Goal: Task Accomplishment & Management: Manage account settings

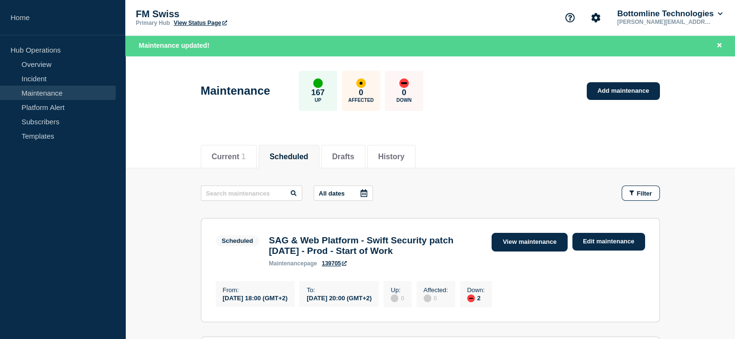
click at [538, 243] on link "View maintenance" at bounding box center [530, 242] width 76 height 19
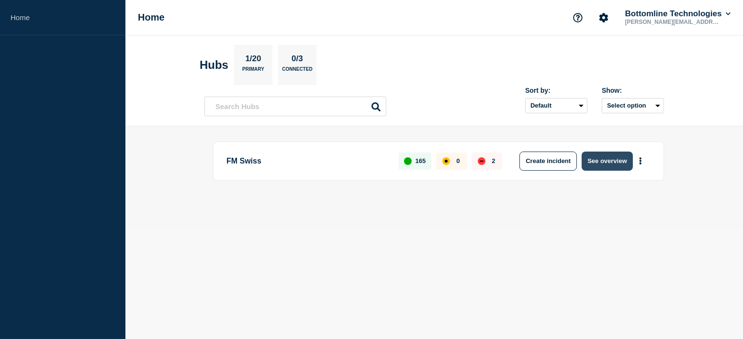
click at [610, 161] on button "See overview" at bounding box center [606, 161] width 51 height 19
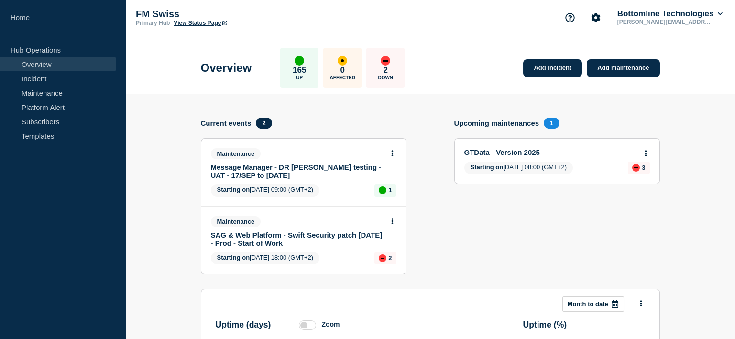
click at [246, 232] on link "SAG & Web Platform - Swift Security patch [DATE] - Prod - Start of Work" at bounding box center [297, 239] width 173 height 16
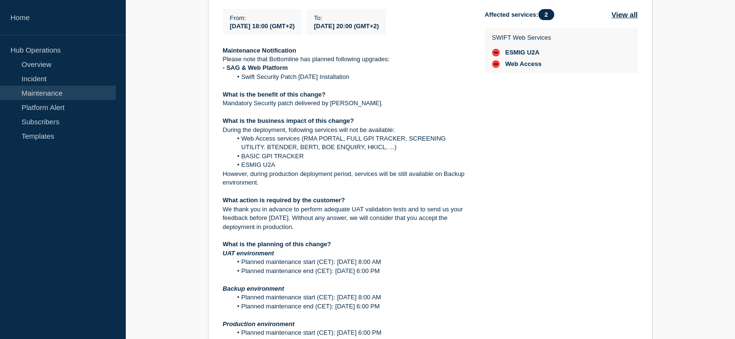
scroll to position [287, 0]
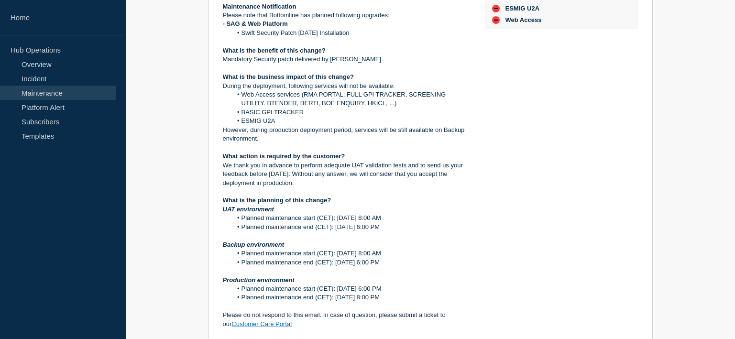
click at [567, 198] on div "Affected services: 2 View all SWIFT Web Services ESMIG U2A Web Access" at bounding box center [561, 156] width 153 height 382
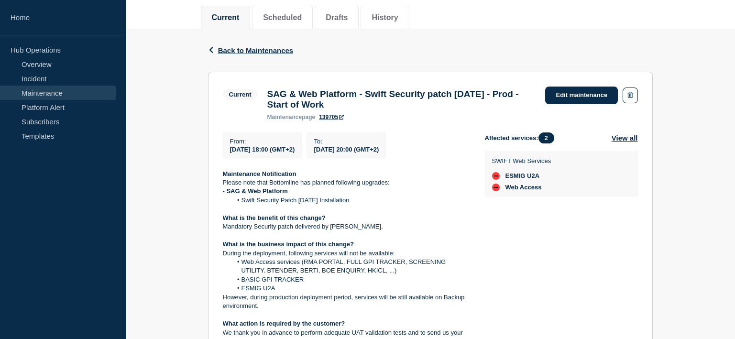
scroll to position [191, 0]
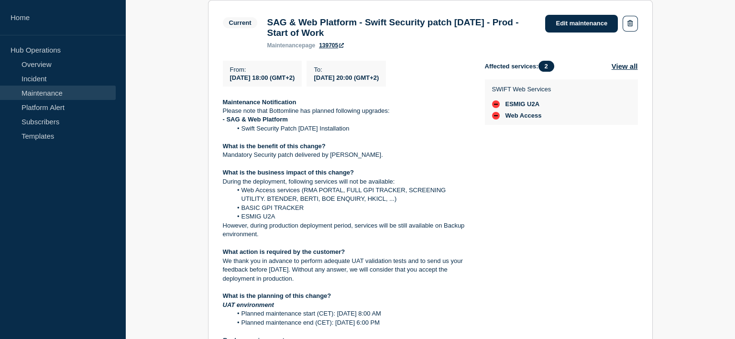
click at [595, 160] on div "Affected services: 2 View all SWIFT Web Services ESMIG U2A Web Access" at bounding box center [561, 252] width 153 height 382
click at [583, 22] on link "Edit maintenance" at bounding box center [581, 24] width 73 height 18
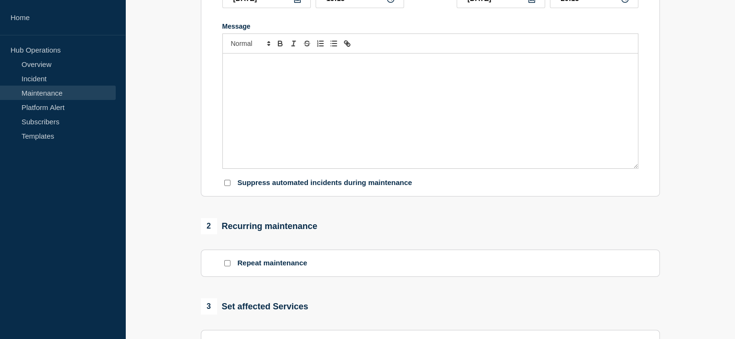
type input "SAG & Web Platform - Swift Security patch [DATE] - Prod - Start of Work"
type input "18:00"
type input "20:00"
checkbox input "false"
checkbox input "true"
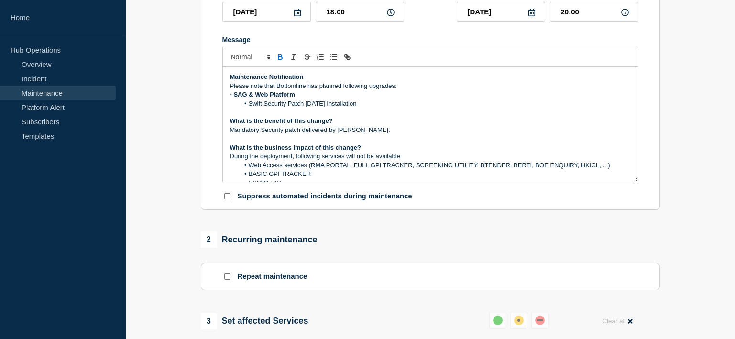
scroll to position [47, 0]
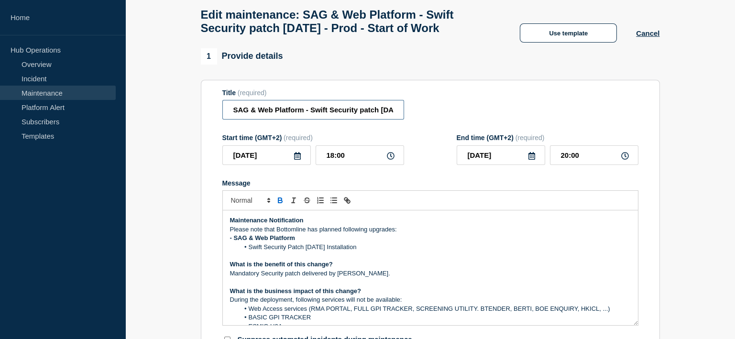
click at [386, 112] on input "SAG & Web Platform - Swift Security patch [DATE] - Prod - Start of Work" at bounding box center [313, 110] width 182 height 20
type input "SAG & Web Platform - Swift Security patch 7.7.71 - Prod - End of Work"
click at [478, 65] on div "1 Provide details" at bounding box center [430, 56] width 459 height 16
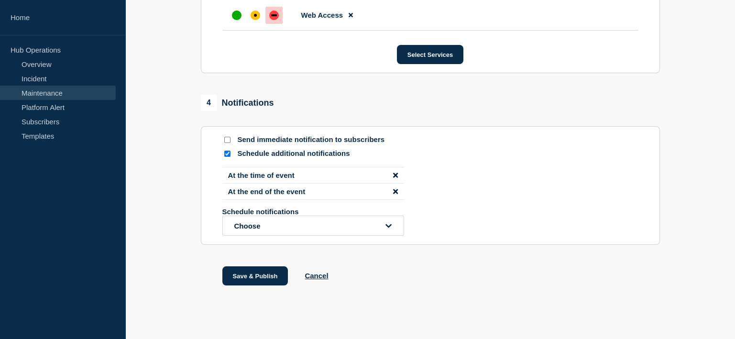
scroll to position [616, 0]
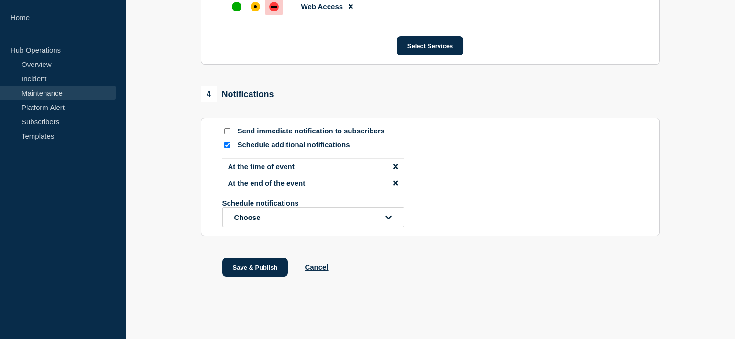
click at [395, 167] on icon "disable notification At the time of event" at bounding box center [395, 166] width 5 height 5
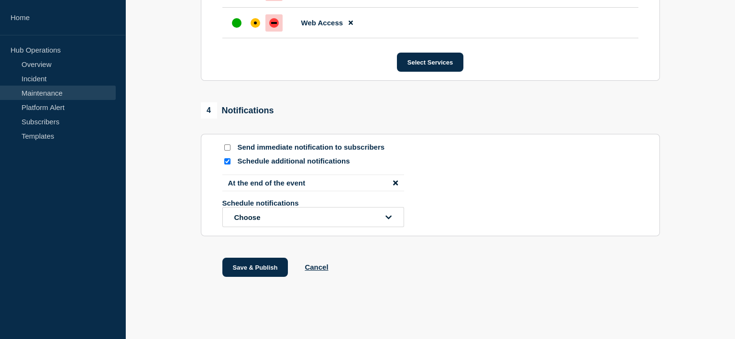
scroll to position [600, 0]
drag, startPoint x: 397, startPoint y: 181, endPoint x: 390, endPoint y: 183, distance: 7.0
click at [396, 181] on icon "disable notification At the end of the event" at bounding box center [395, 182] width 5 height 7
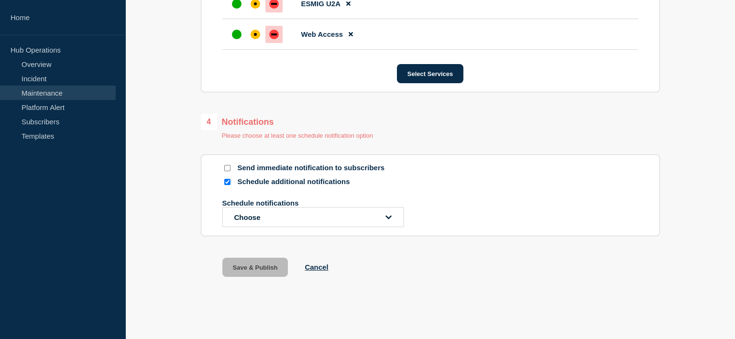
click at [228, 183] on input "Schedule additional notifications" at bounding box center [227, 182] width 6 height 6
checkbox input "false"
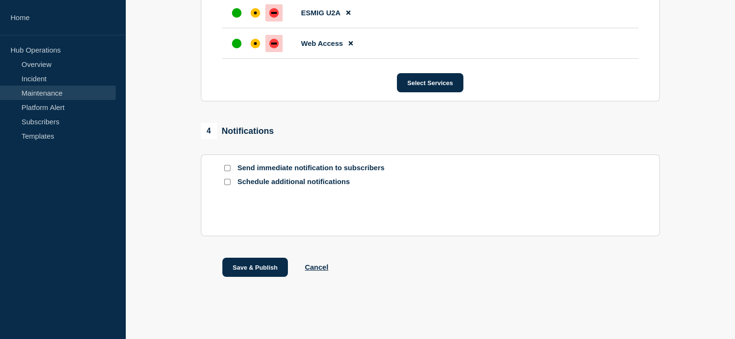
scroll to position [544, 0]
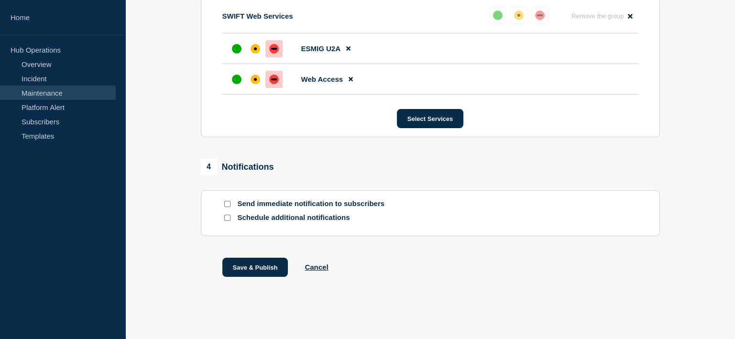
click at [226, 202] on input "Send immediate notification to subscribers" at bounding box center [227, 204] width 6 height 6
checkbox input "true"
click at [270, 269] on button "Save & Publish" at bounding box center [255, 267] width 66 height 19
